Goal: Task Accomplishment & Management: Use online tool/utility

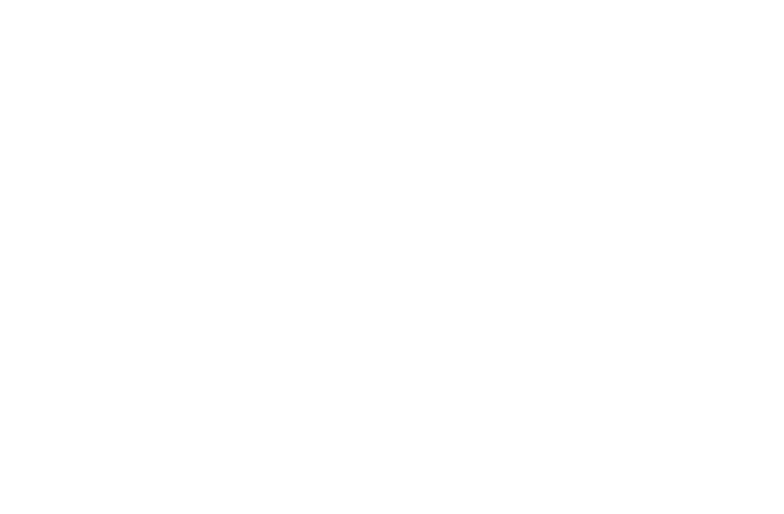
click at [96, 167] on div at bounding box center [392, 257] width 784 height 514
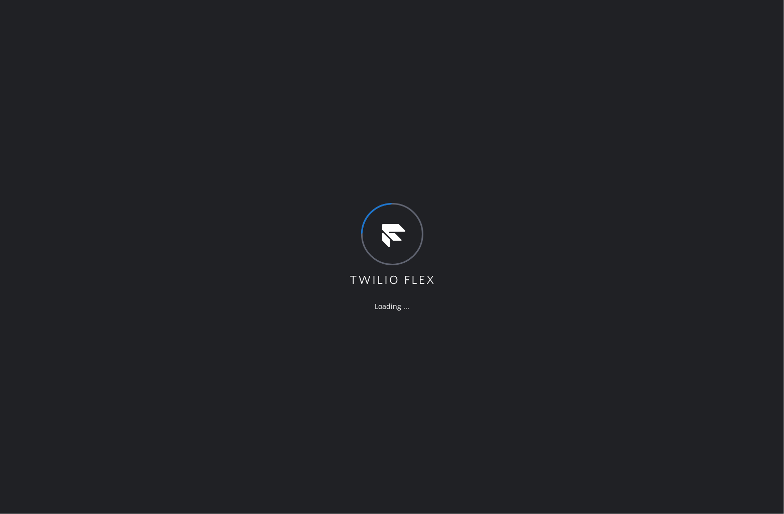
click at [2, 110] on div "Loading ..." at bounding box center [392, 257] width 784 height 514
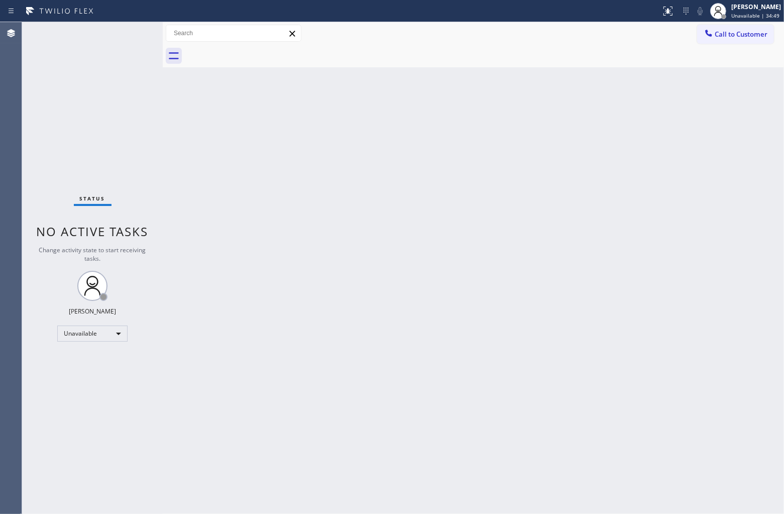
click at [30, 120] on div "Status No active tasks Change activity state to start receiving tasks. [PERSON_…" at bounding box center [92, 268] width 141 height 492
click at [627, 34] on span "Call to Customer" at bounding box center [741, 34] width 53 height 9
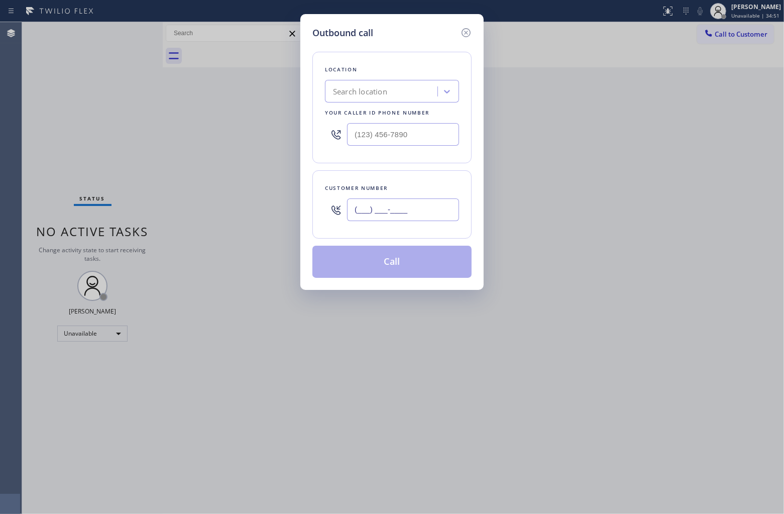
click at [390, 207] on input "(___) ___-____" at bounding box center [403, 209] width 112 height 23
paste input "820) 758-6433"
type input "[PHONE_NUMBER]"
click at [377, 84] on div "Search location" at bounding box center [383, 92] width 110 height 18
type input "5 Star Appliance"
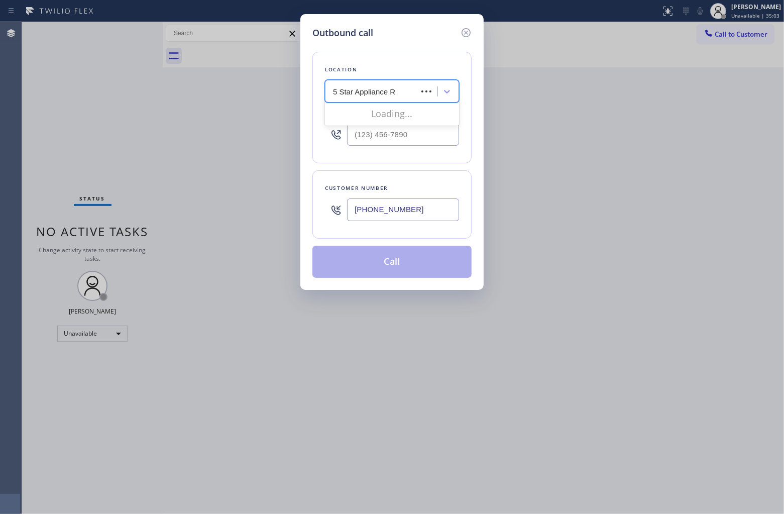
type input "5 Star Appliance Re"
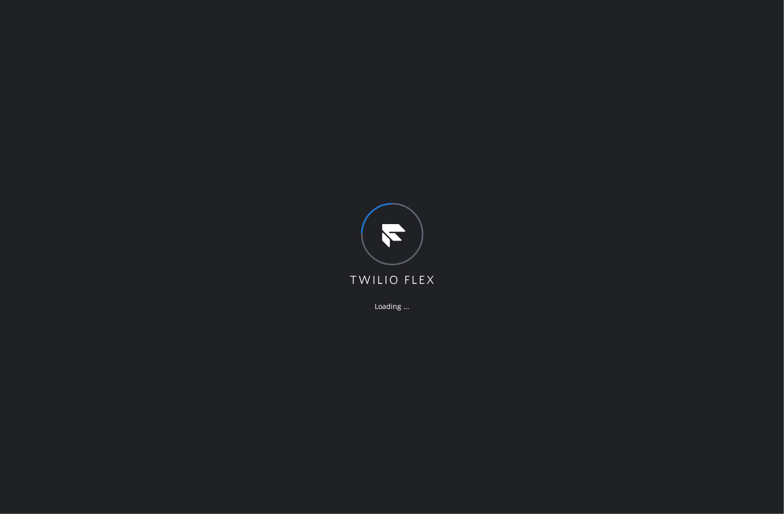
click at [15, 319] on div "Loading ..." at bounding box center [392, 257] width 784 height 514
click at [149, 139] on div "Loading ..." at bounding box center [392, 257] width 784 height 514
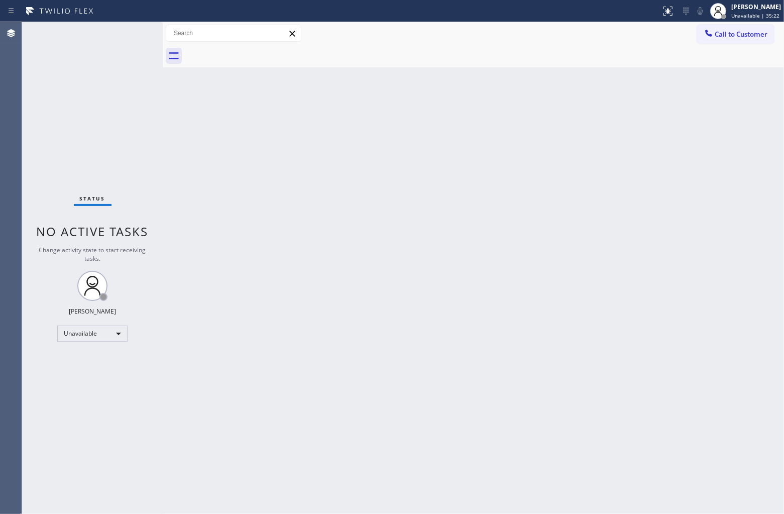
click at [29, 73] on div "Status No active tasks Change activity state to start receiving tasks. [PERSON_…" at bounding box center [92, 268] width 141 height 492
click at [742, 40] on button "Call to Customer" at bounding box center [735, 34] width 77 height 19
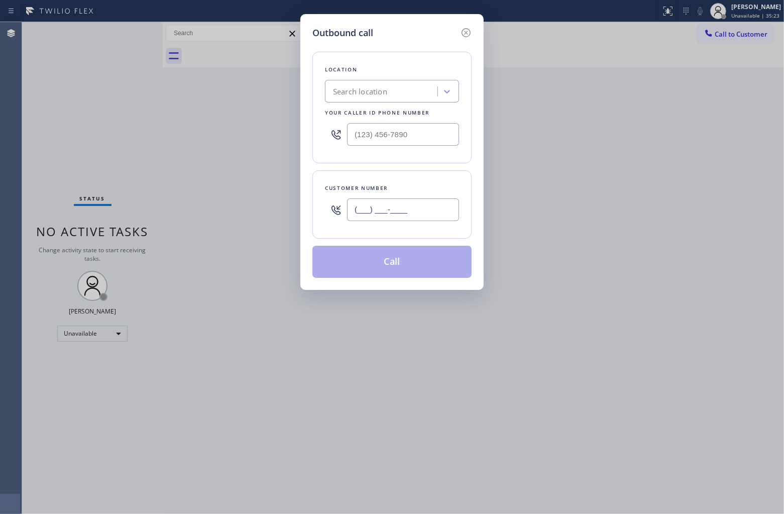
click at [415, 205] on input "(___) ___-____" at bounding box center [403, 209] width 112 height 23
paste input "820) 758-6433"
type input "[PHONE_NUMBER]"
click at [374, 79] on div "Location Search location Your caller id phone number" at bounding box center [391, 108] width 159 height 112
click at [376, 91] on div "Search location" at bounding box center [360, 92] width 54 height 12
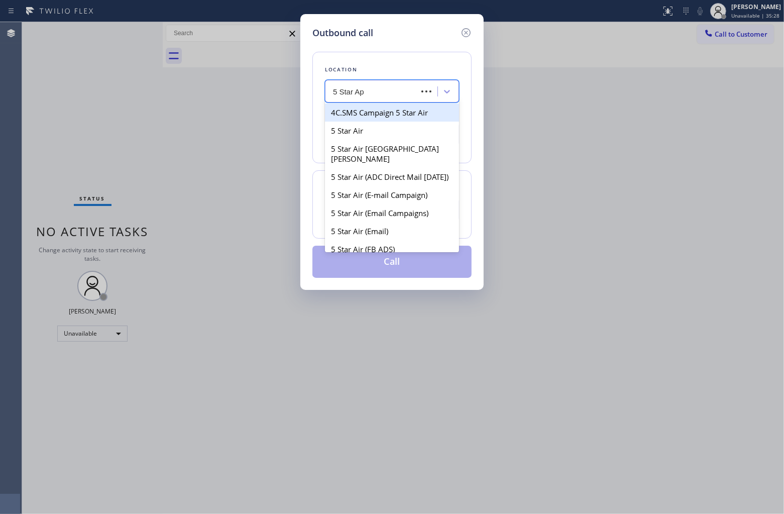
type input "5 Star App"
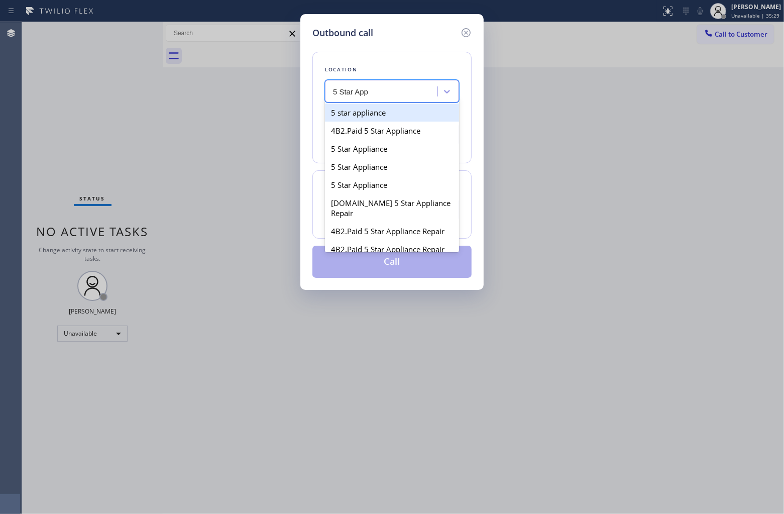
click at [400, 113] on div "5 star appliance" at bounding box center [392, 112] width 134 height 18
type input "[PHONE_NUMBER]"
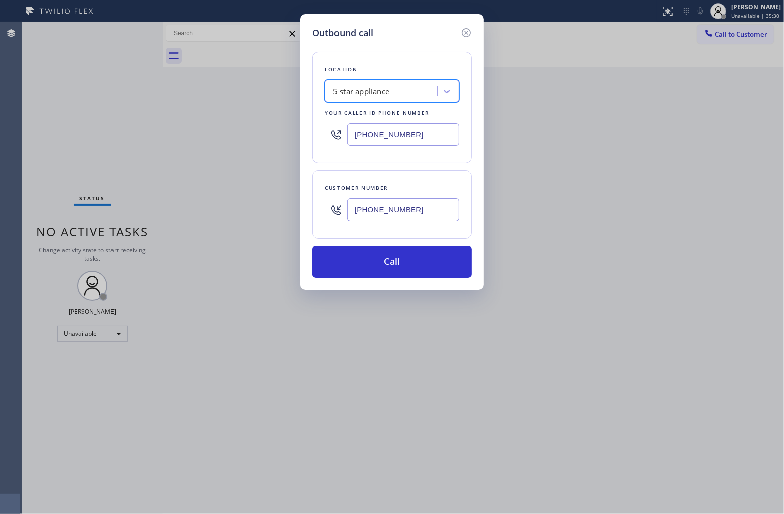
click at [421, 243] on div "Location option 5 star appliance, selected. 100 results available. Select is fo…" at bounding box center [391, 159] width 159 height 238
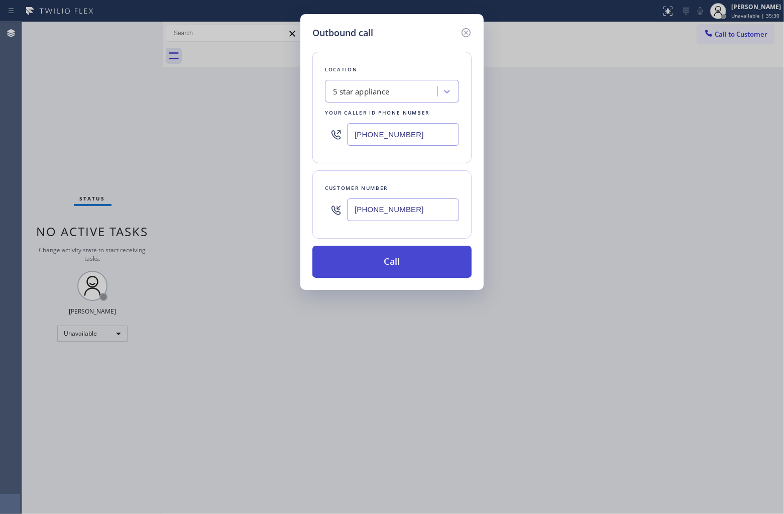
click at [423, 264] on button "Call" at bounding box center [391, 262] width 159 height 32
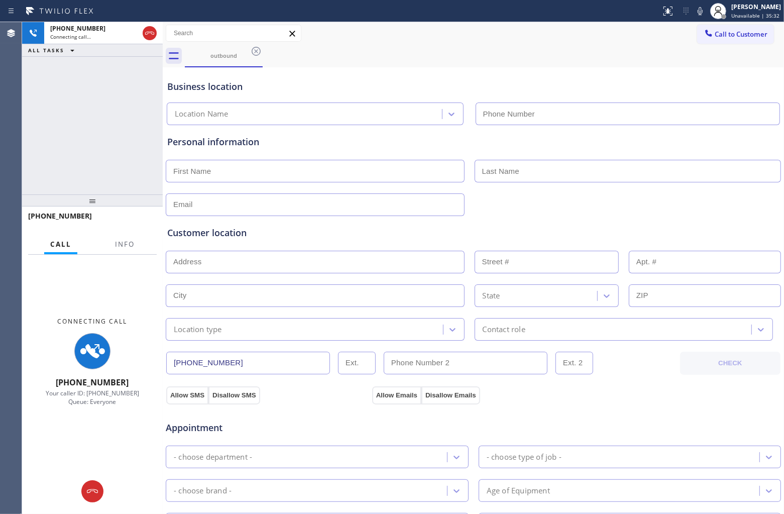
type input "[PHONE_NUMBER]"
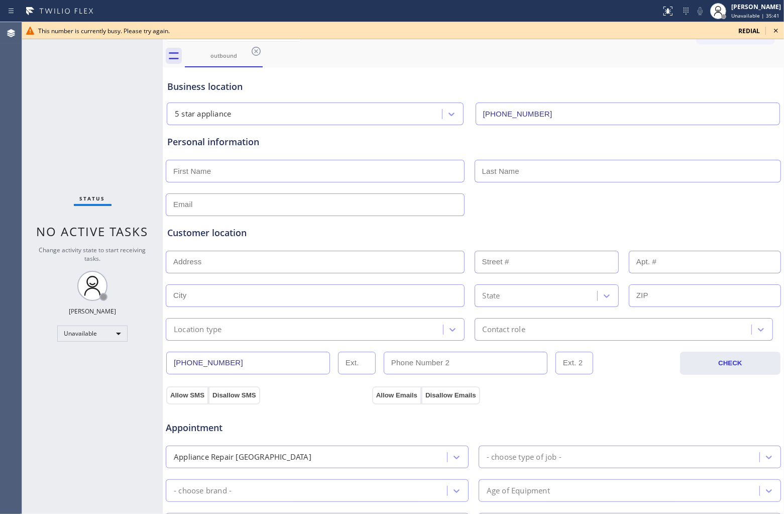
click at [28, 94] on div "Status No active tasks Change activity state to start receiving tasks. [PERSON_…" at bounding box center [92, 268] width 141 height 492
click at [745, 28] on span "redial" at bounding box center [749, 31] width 22 height 9
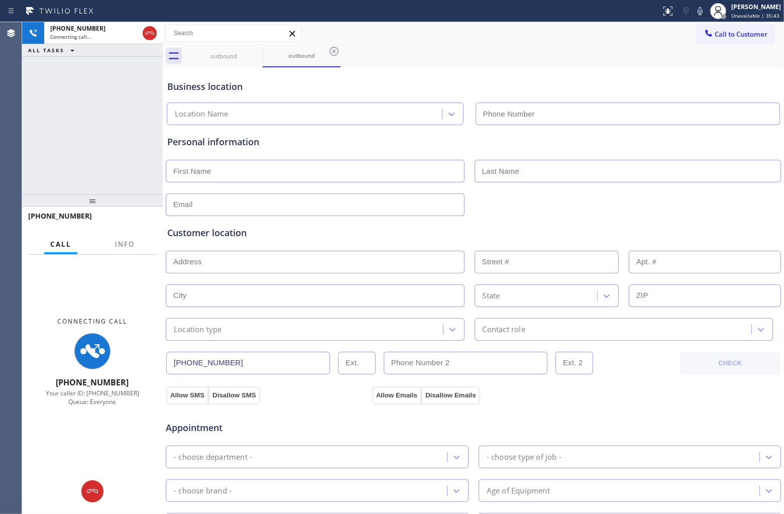
type input "[PHONE_NUMBER]"
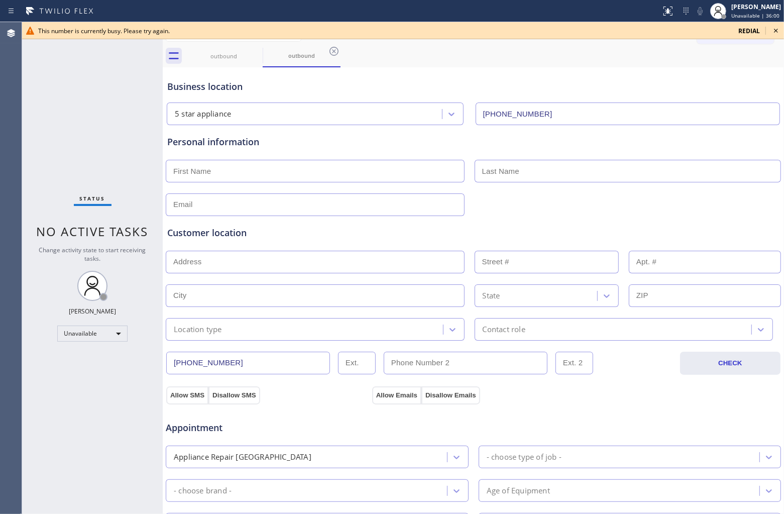
click at [24, 104] on div "Status No active tasks Change activity state to start receiving tasks. [PERSON_…" at bounding box center [92, 268] width 141 height 492
click at [753, 28] on span "redial" at bounding box center [749, 31] width 22 height 9
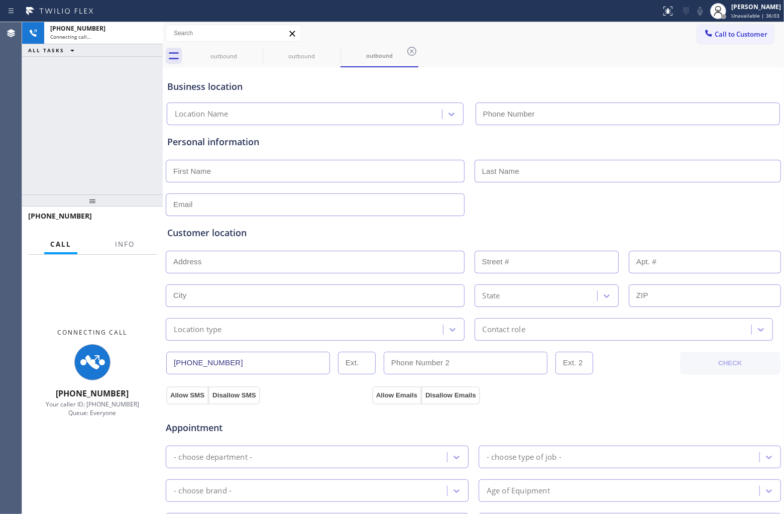
type input "[PHONE_NUMBER]"
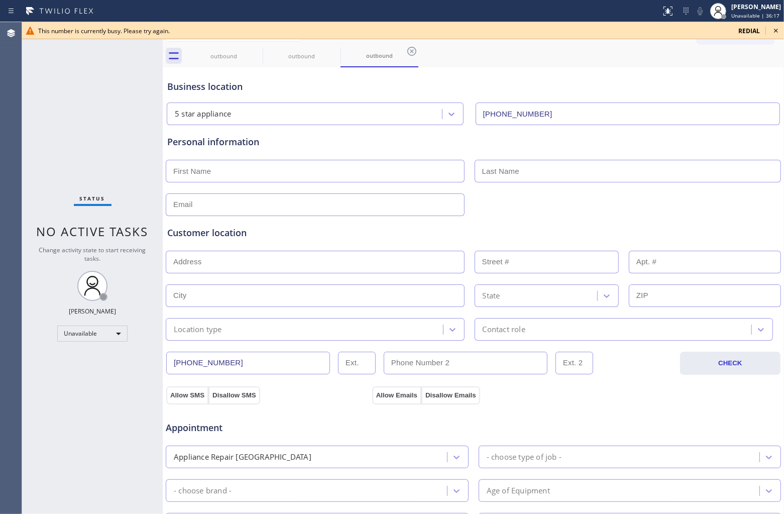
drag, startPoint x: 28, startPoint y: 115, endPoint x: 771, endPoint y: 34, distance: 747.4
click at [28, 115] on div "Status No active tasks Change activity state to start receiving tasks. [PERSON_…" at bounding box center [92, 268] width 141 height 492
click at [745, 27] on span "redial" at bounding box center [749, 31] width 22 height 9
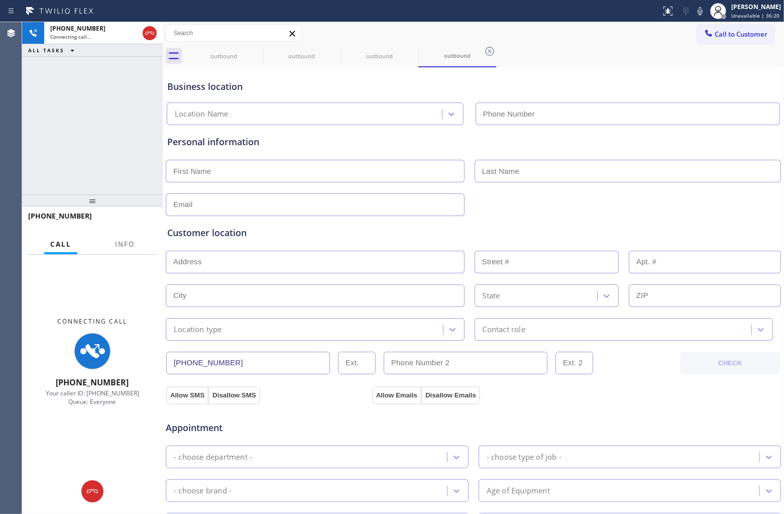
type input "[PHONE_NUMBER]"
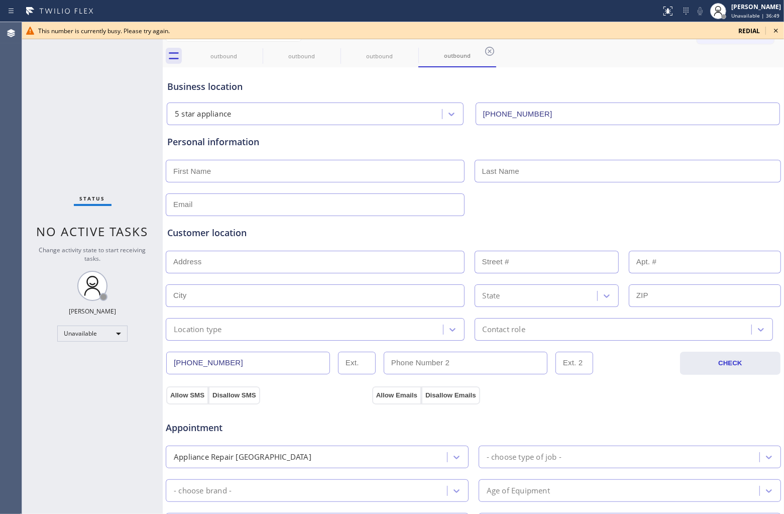
click at [33, 128] on div "Status No active tasks Change activity state to start receiving tasks. [PERSON_…" at bounding box center [92, 268] width 141 height 492
click at [777, 28] on icon at bounding box center [776, 31] width 12 height 12
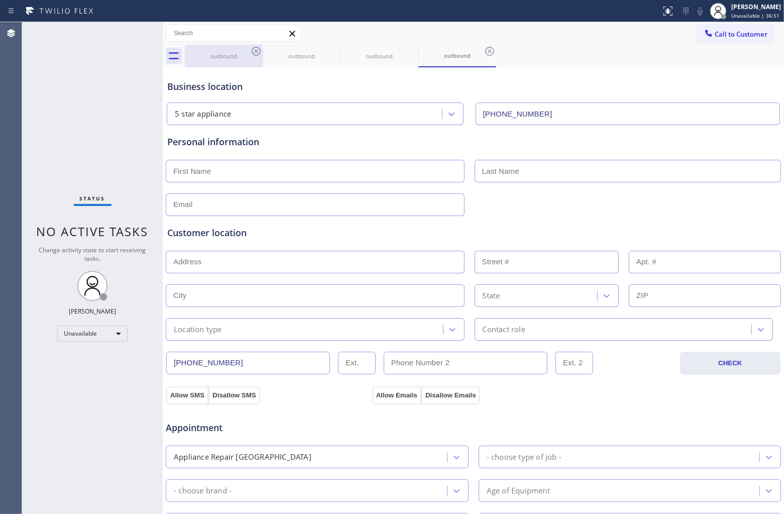
click at [245, 50] on div "outbound" at bounding box center [224, 56] width 76 height 23
click at [257, 51] on icon at bounding box center [256, 51] width 9 height 9
click at [0, 0] on icon at bounding box center [0, 0] width 0 height 0
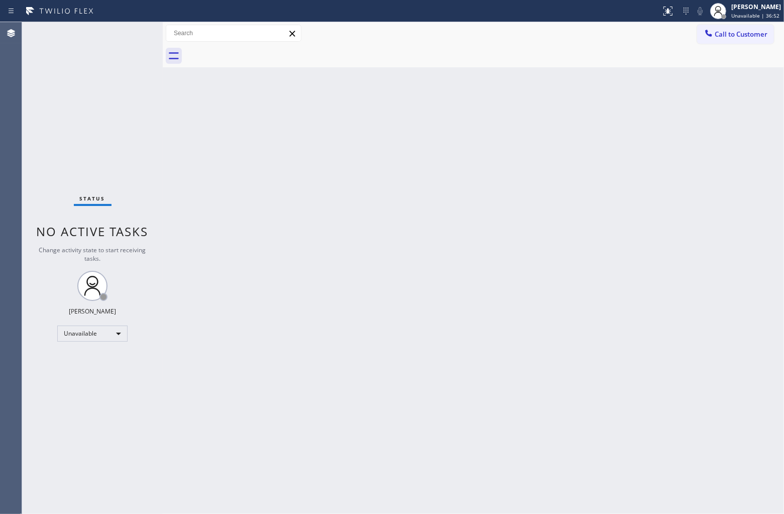
click at [257, 51] on div at bounding box center [484, 56] width 599 height 23
click at [746, 32] on span "Call to Customer" at bounding box center [741, 34] width 53 height 9
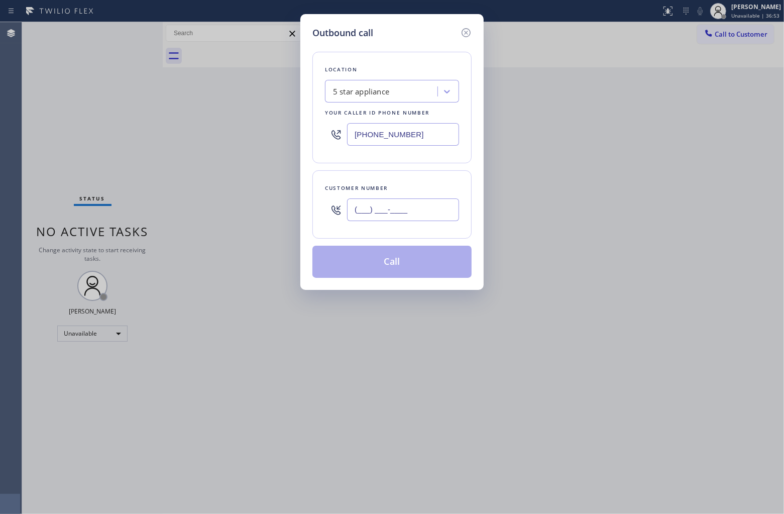
click at [418, 209] on input "(___) ___-____" at bounding box center [403, 209] width 112 height 23
paste input "820) 758-6433"
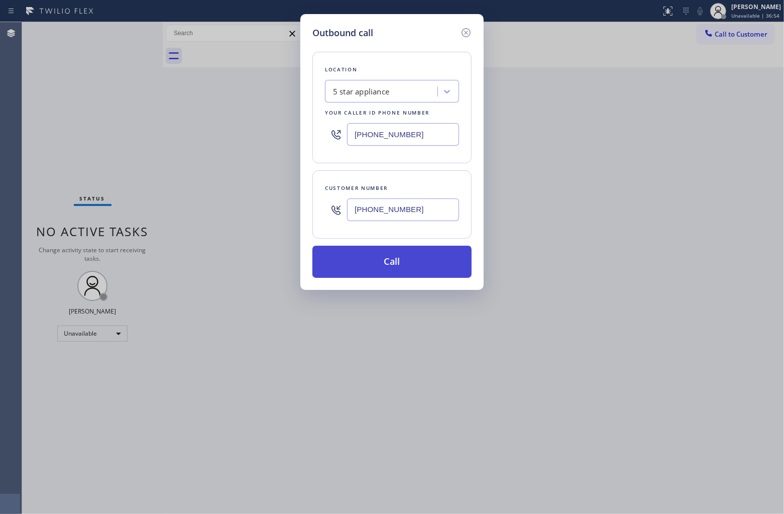
type input "[PHONE_NUMBER]"
click at [401, 263] on button "Call" at bounding box center [391, 262] width 159 height 32
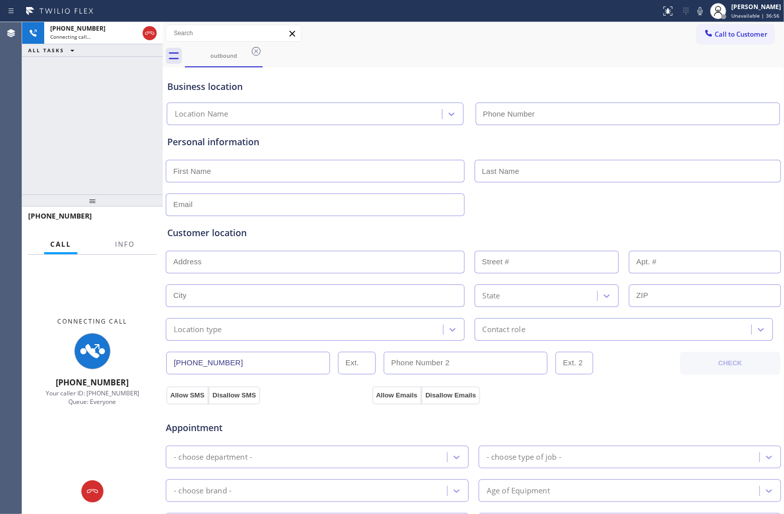
type input "[PHONE_NUMBER]"
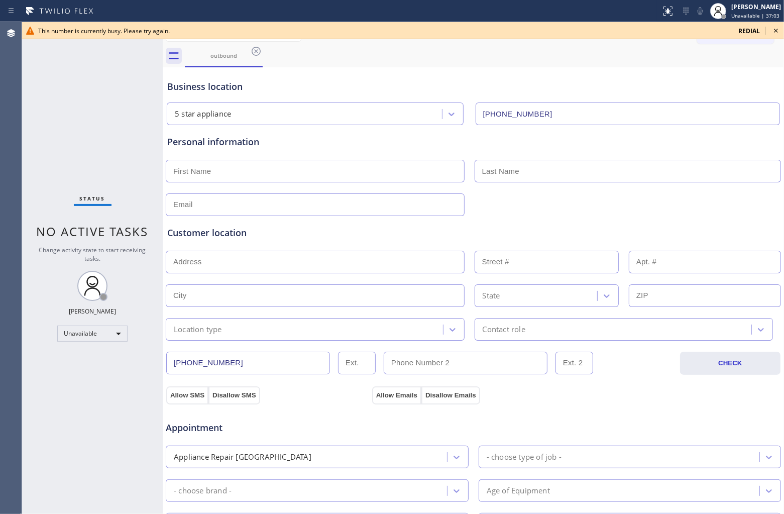
drag, startPoint x: 39, startPoint y: 103, endPoint x: 342, endPoint y: 52, distance: 307.3
click at [39, 103] on div "Status No active tasks Change activity state to start receiving tasks. [PERSON_…" at bounding box center [92, 268] width 141 height 492
click at [752, 29] on span "redial" at bounding box center [749, 31] width 22 height 9
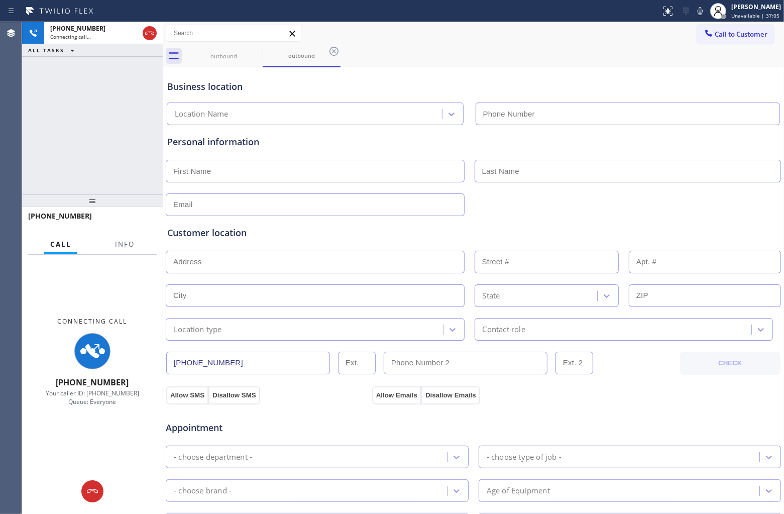
type input "[PHONE_NUMBER]"
click at [13, 109] on div "Agent Desktop" at bounding box center [11, 268] width 22 height 492
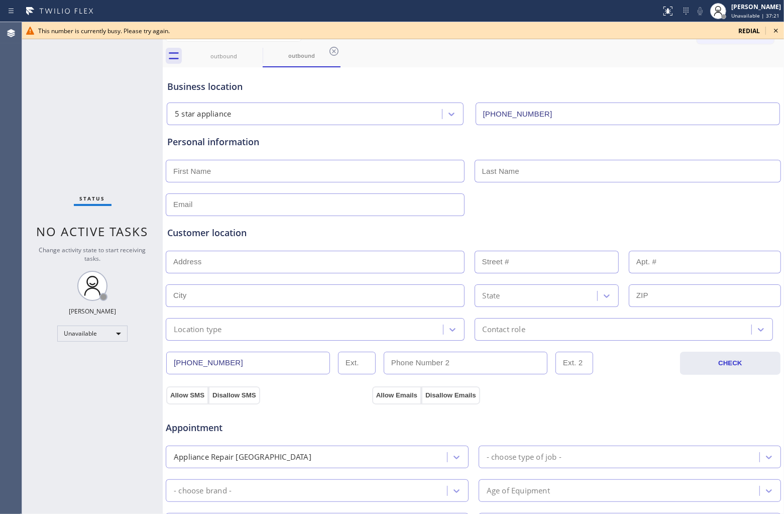
click at [780, 29] on icon at bounding box center [776, 31] width 12 height 12
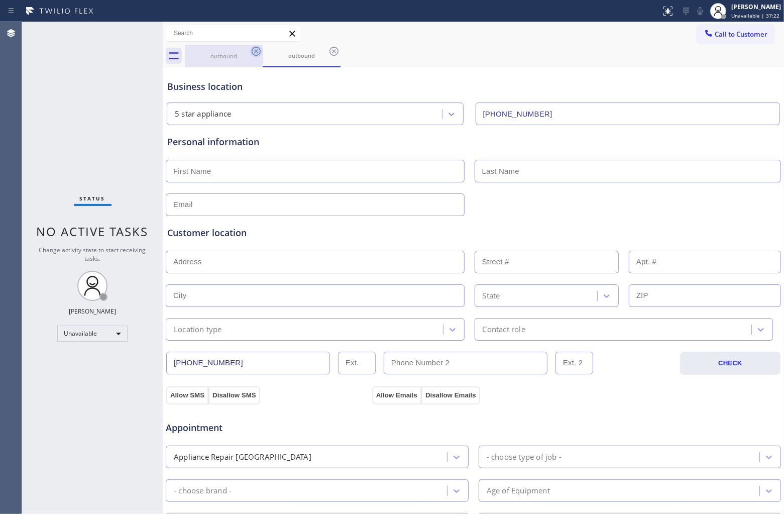
click at [255, 49] on icon at bounding box center [256, 51] width 9 height 9
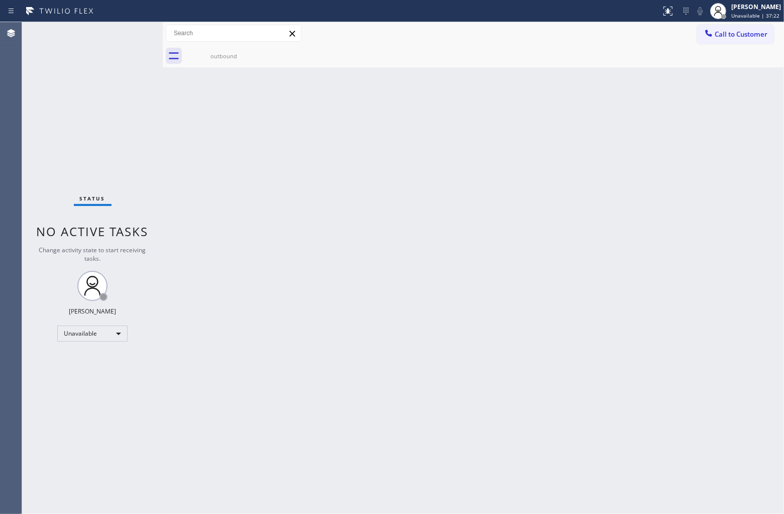
click at [0, 0] on icon at bounding box center [0, 0] width 0 height 0
click at [18, 61] on div "Agent Desktop" at bounding box center [11, 268] width 22 height 492
click at [23, 89] on div "Status No active tasks Change activity state to start receiving tasks. [PERSON_…" at bounding box center [92, 268] width 141 height 492
click at [766, 9] on div "[PERSON_NAME]" at bounding box center [756, 7] width 50 height 9
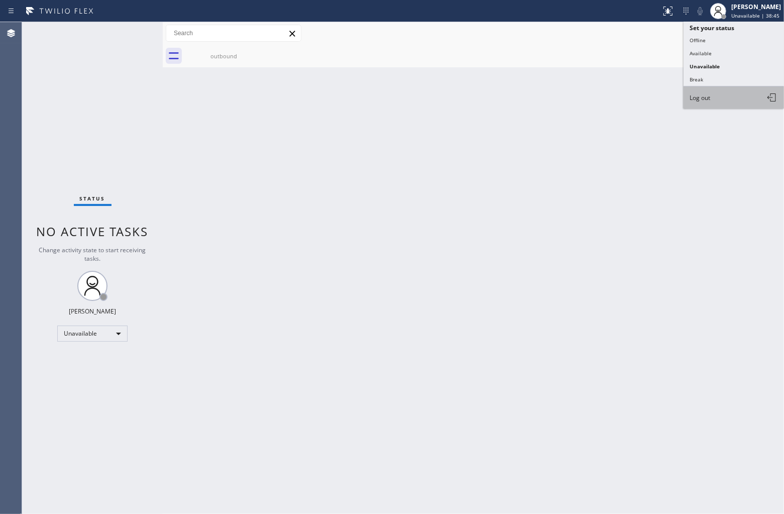
click at [707, 98] on span "Log out" at bounding box center [700, 97] width 21 height 9
